Goal: Obtain resource: Download file/media

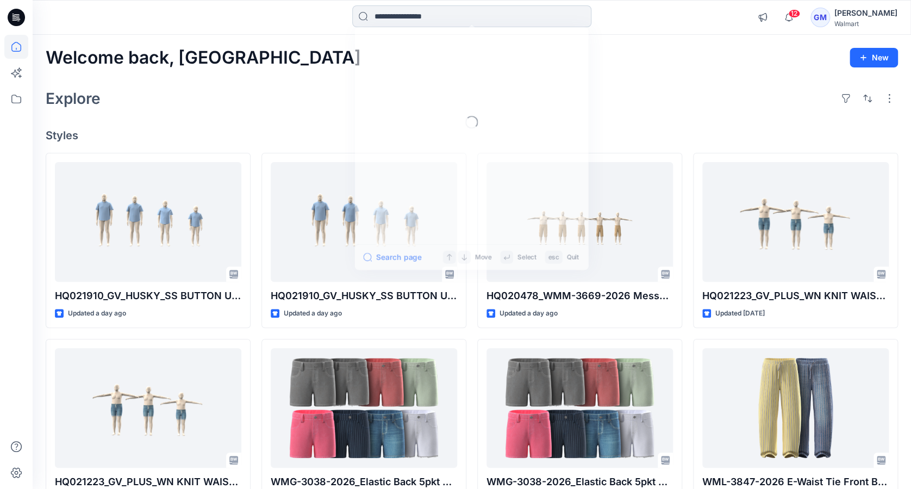
click at [376, 16] on input at bounding box center [471, 16] width 239 height 22
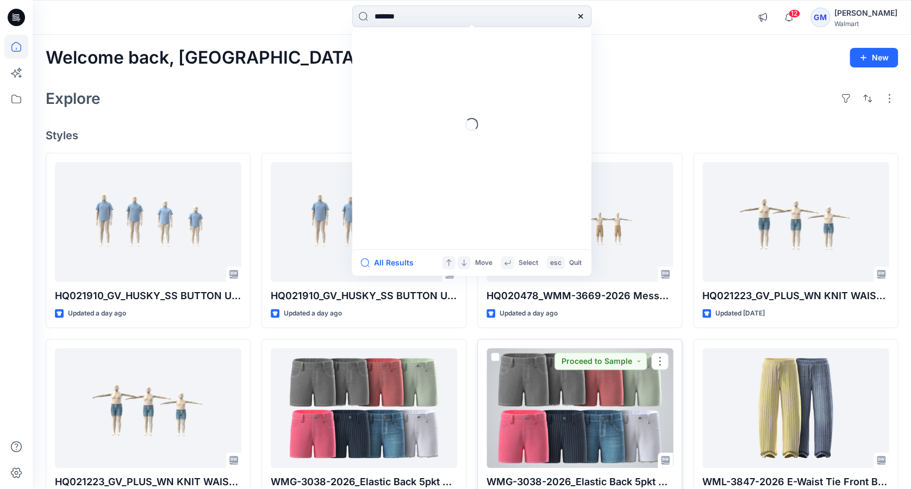
type input "********"
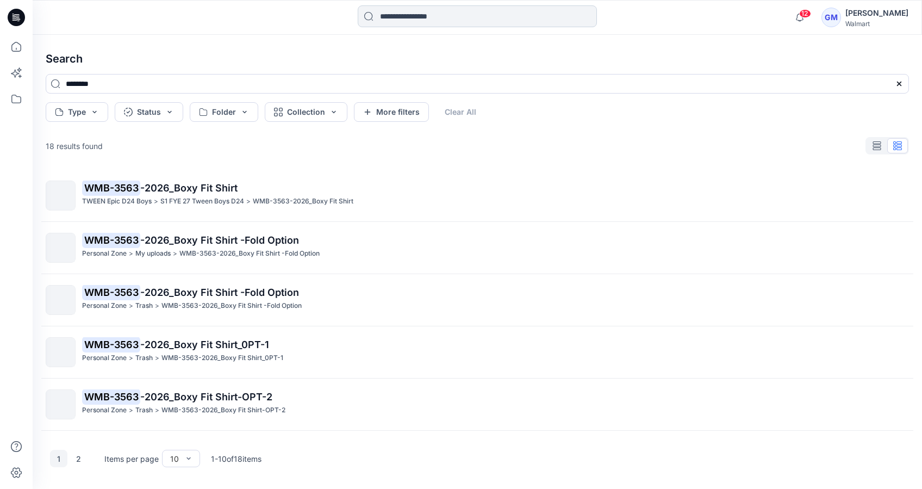
click at [394, 21] on input at bounding box center [477, 16] width 239 height 22
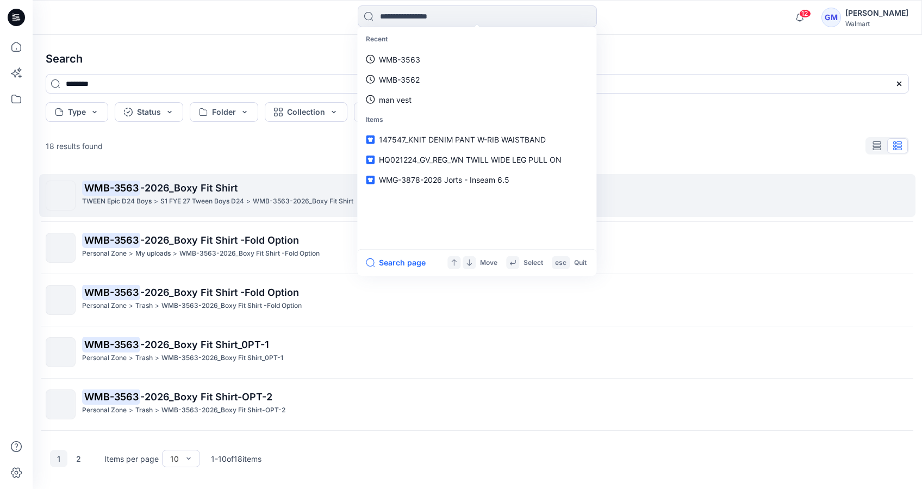
click at [185, 198] on p "S1 FYE 27 Tween Boys D24" at bounding box center [202, 201] width 84 height 11
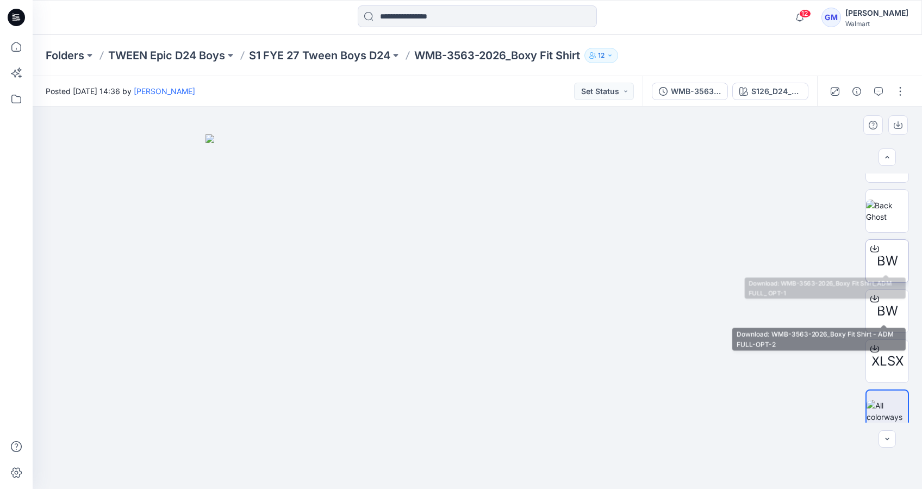
scroll to position [145, 0]
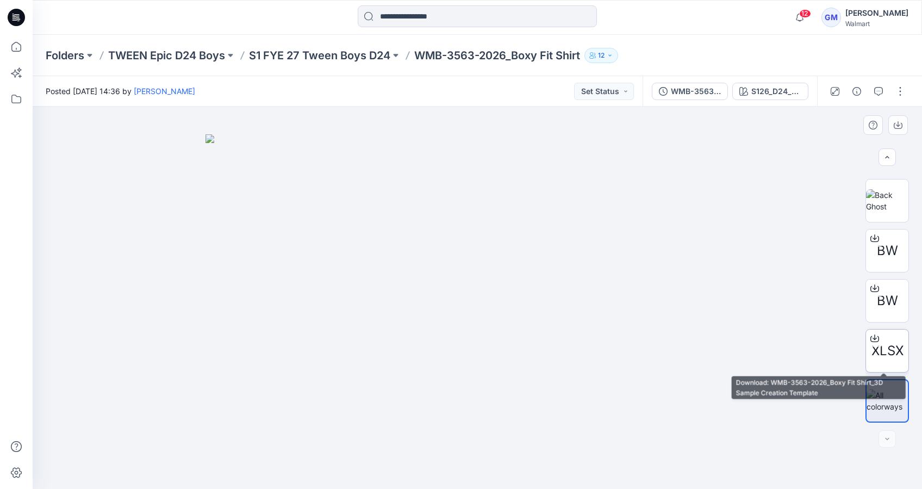
click at [885, 351] on span "XLSX" at bounding box center [888, 351] width 32 height 20
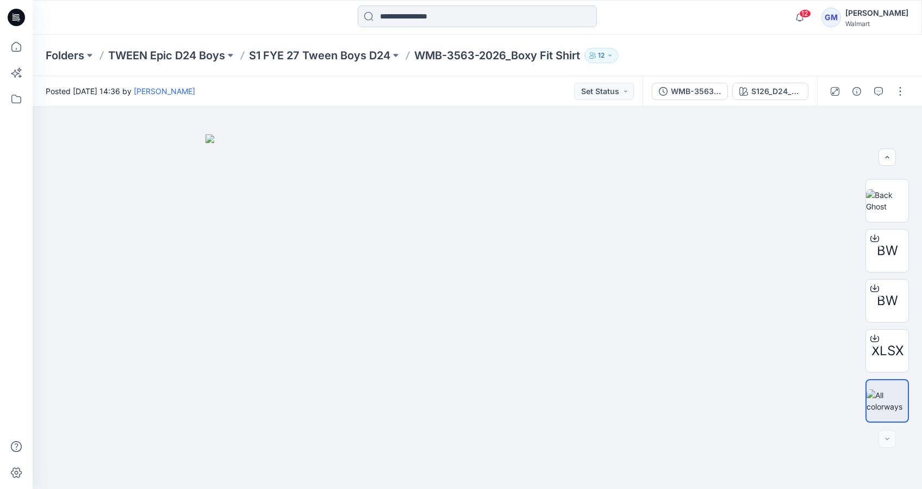
click at [466, 23] on input at bounding box center [477, 16] width 239 height 22
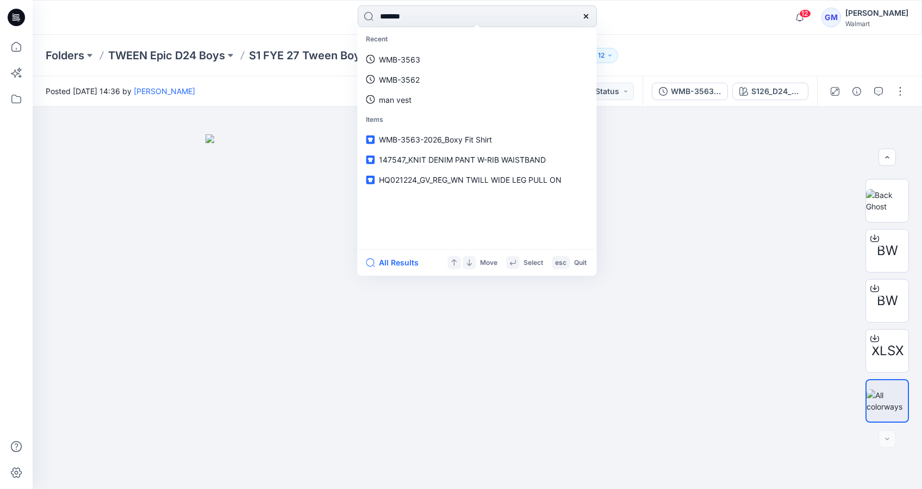
type input "********"
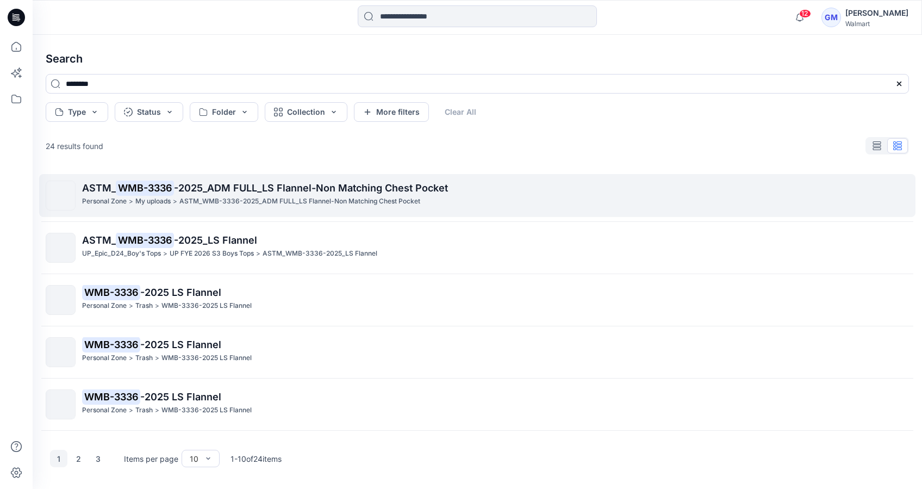
click at [169, 193] on mark "WMB-3336" at bounding box center [145, 187] width 58 height 15
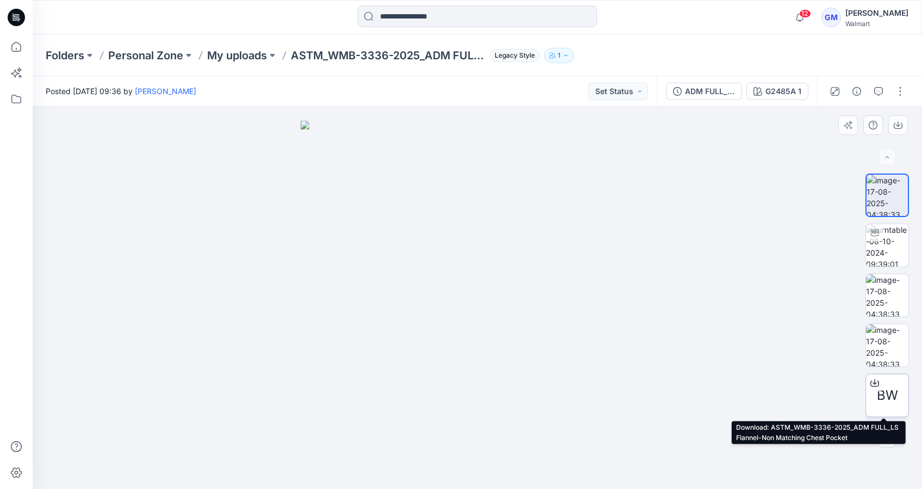
click at [886, 404] on span "BW" at bounding box center [887, 396] width 21 height 20
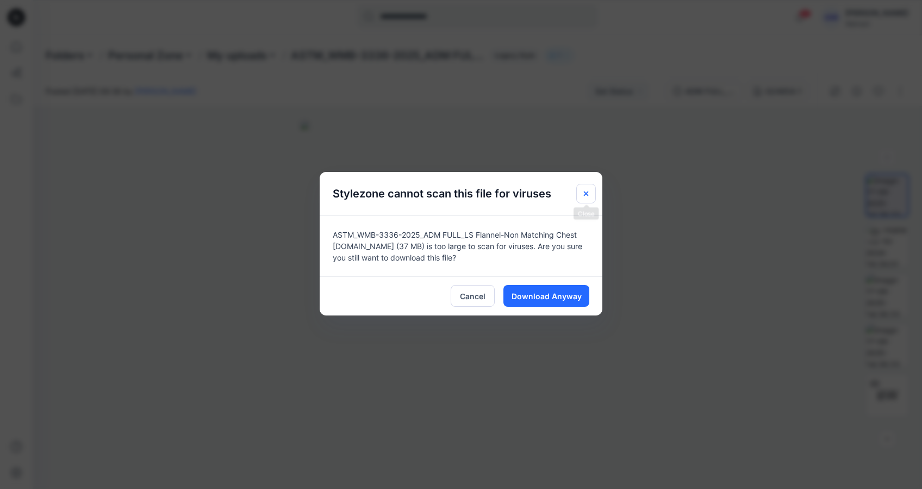
click at [577, 191] on button "Close" at bounding box center [586, 194] width 20 height 20
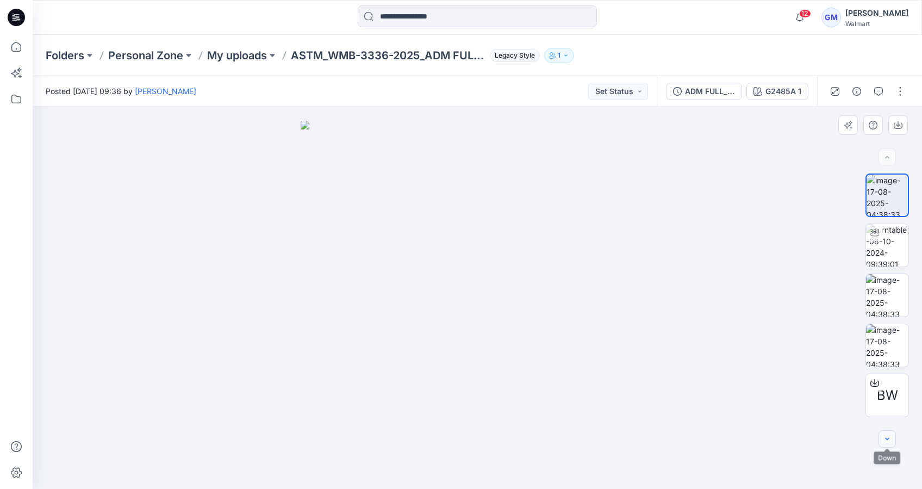
click at [886, 439] on icon "button" at bounding box center [887, 439] width 9 height 9
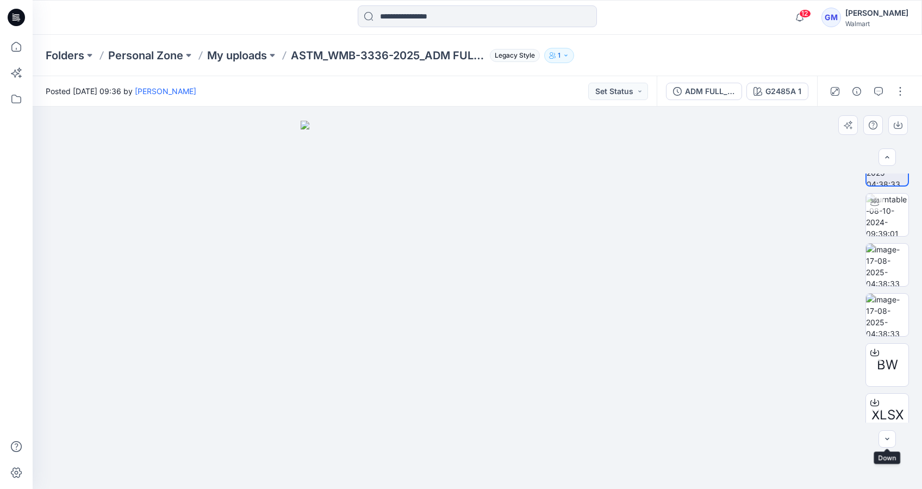
scroll to position [42, 0]
click at [884, 407] on span "XLSX" at bounding box center [888, 403] width 32 height 20
